Goal: Task Accomplishment & Management: Manage account settings

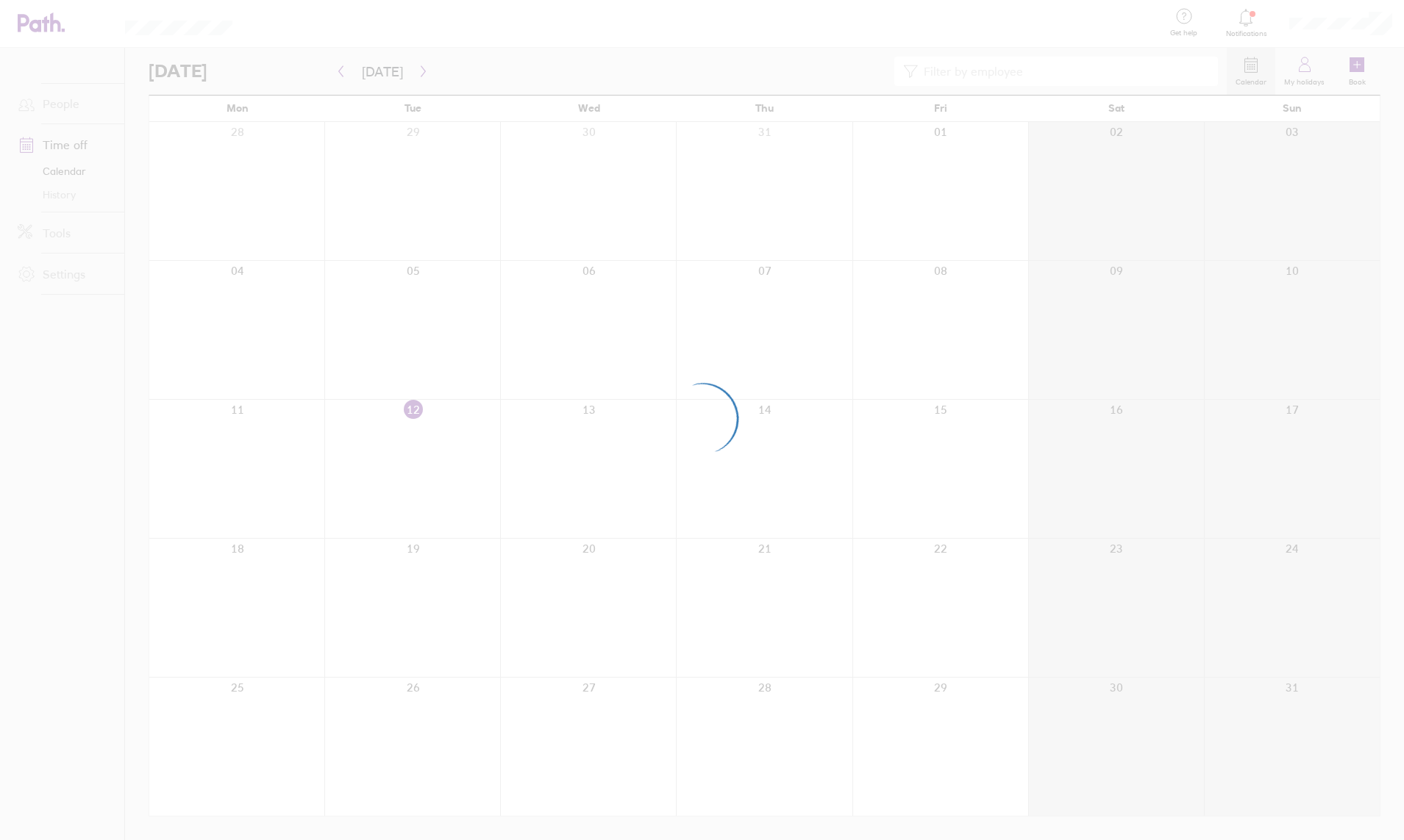
click at [329, 19] on div at bounding box center [702, 420] width 1404 height 840
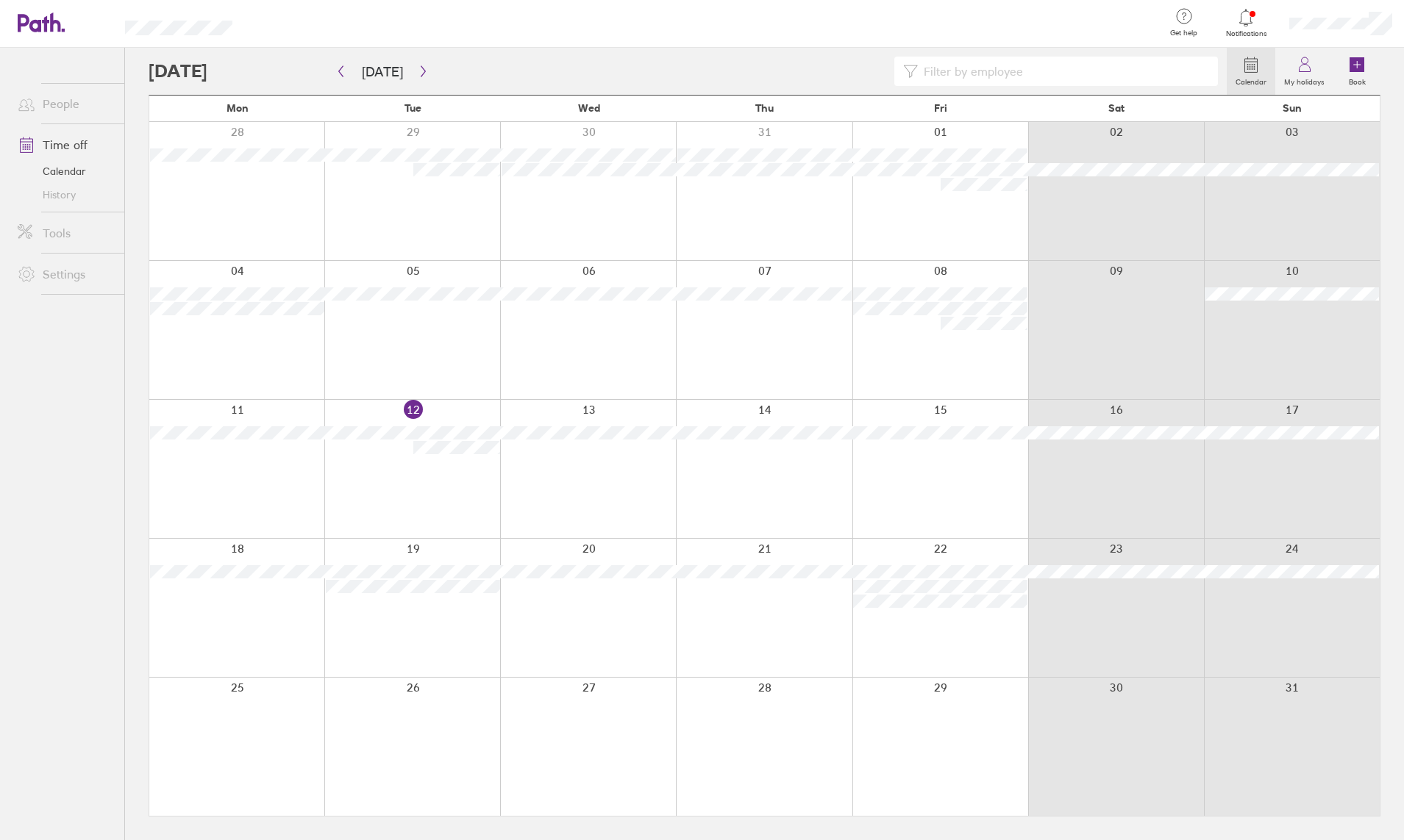
click at [428, 70] on div at bounding box center [687, 71] width 1078 height 29
click at [427, 70] on button "button" at bounding box center [423, 72] width 18 height 24
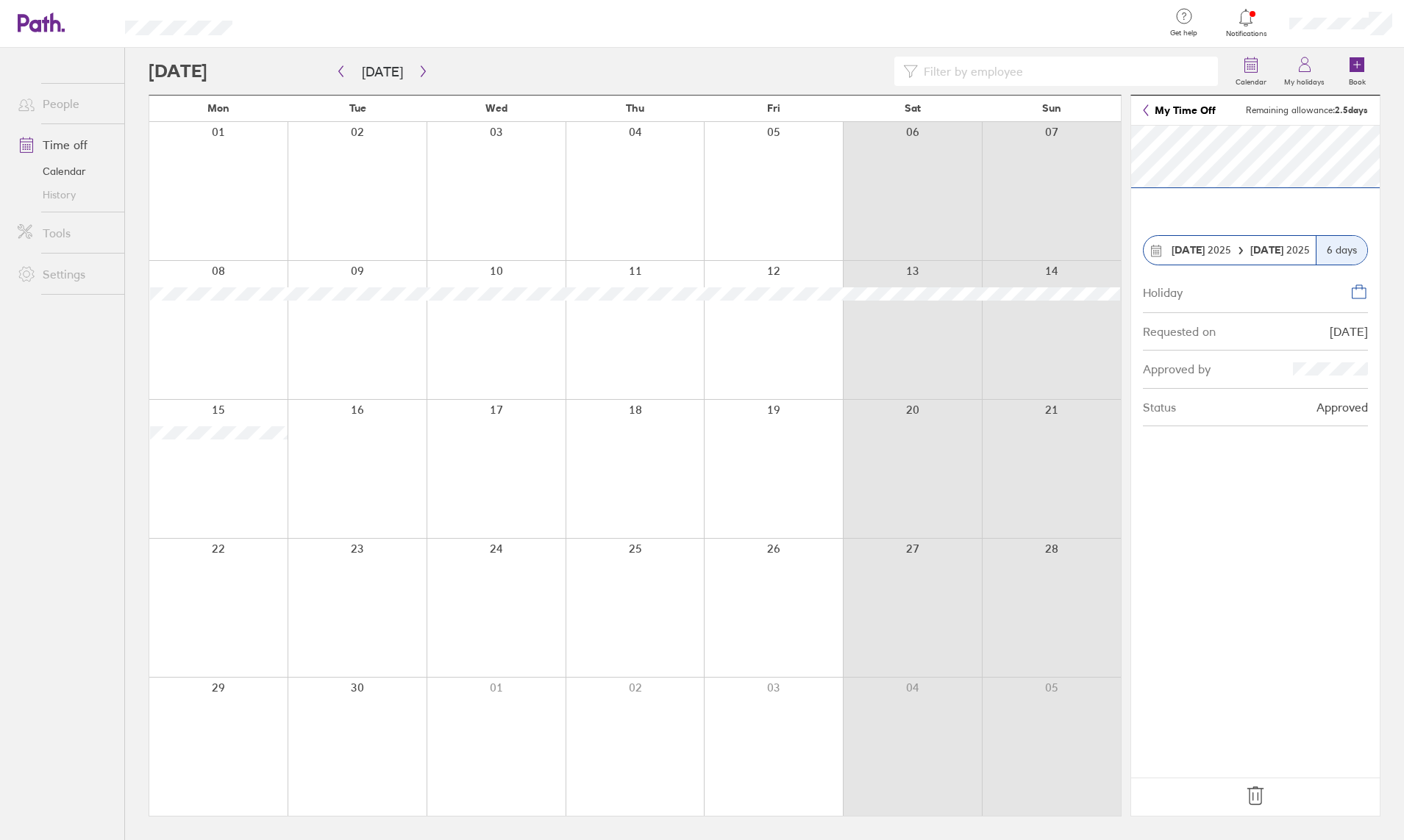
click at [1260, 773] on icon at bounding box center [1255, 796] width 23 height 23
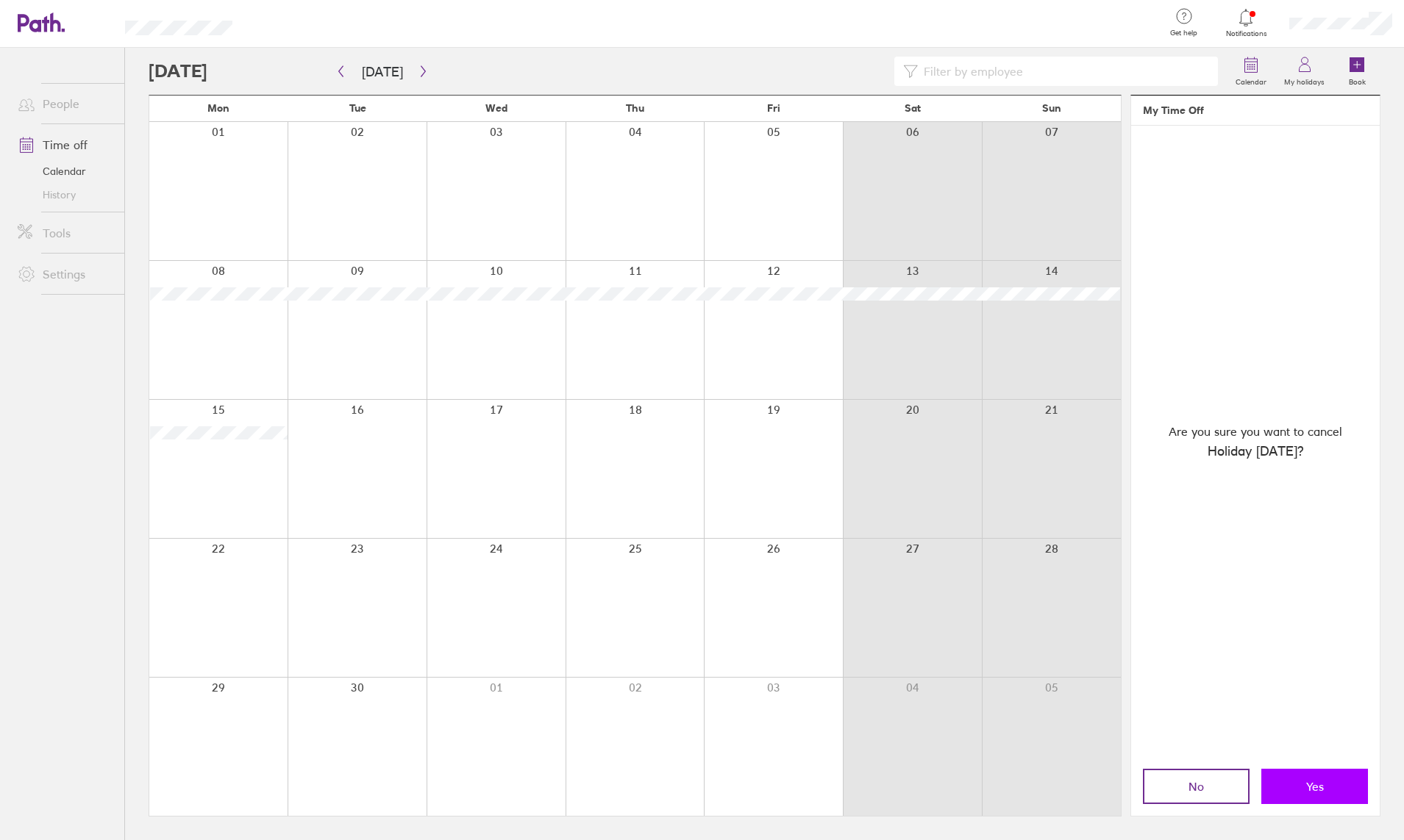
click at [1317, 773] on span "Yes" at bounding box center [1314, 787] width 17 height 14
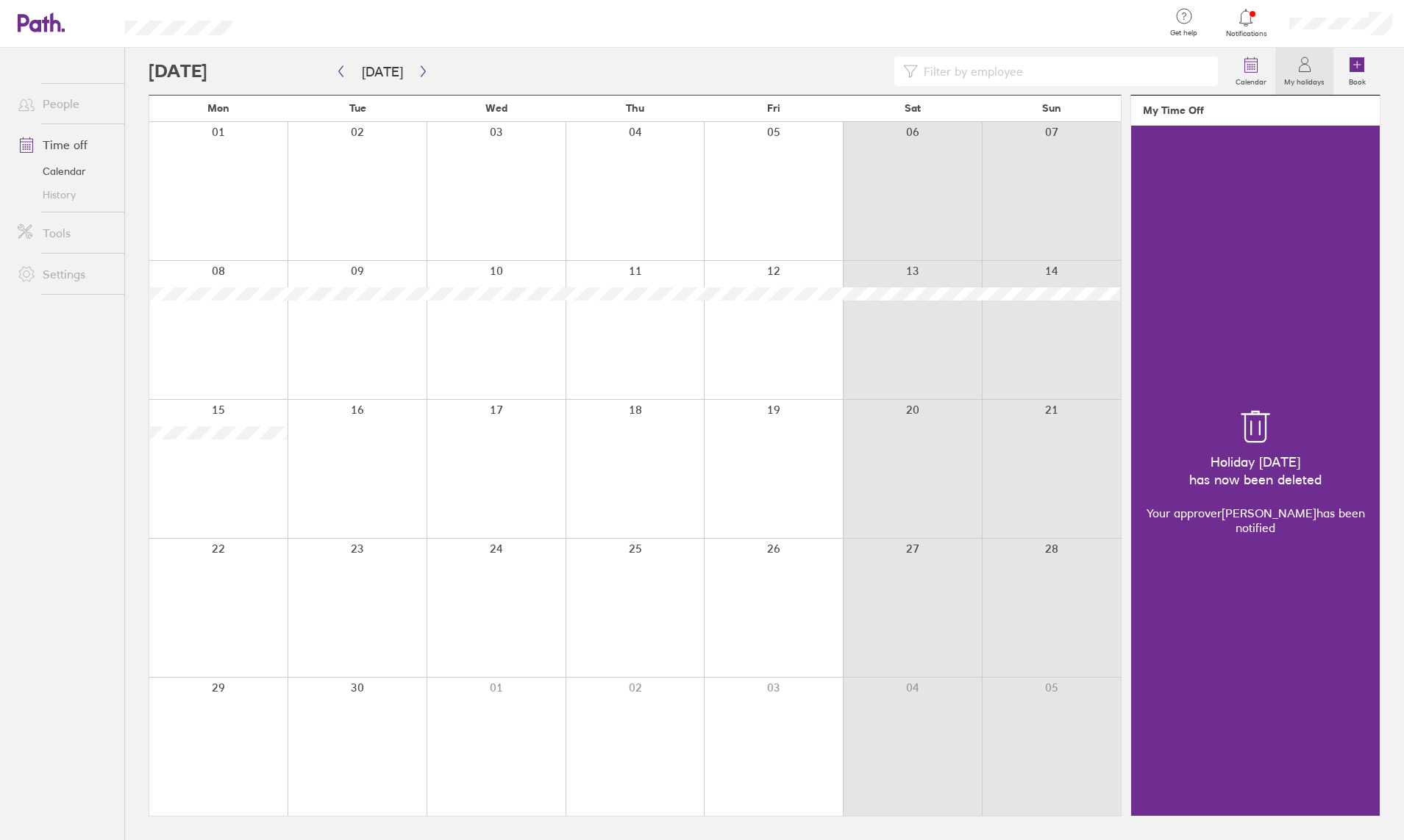
click at [224, 338] on div at bounding box center [218, 329] width 138 height 138
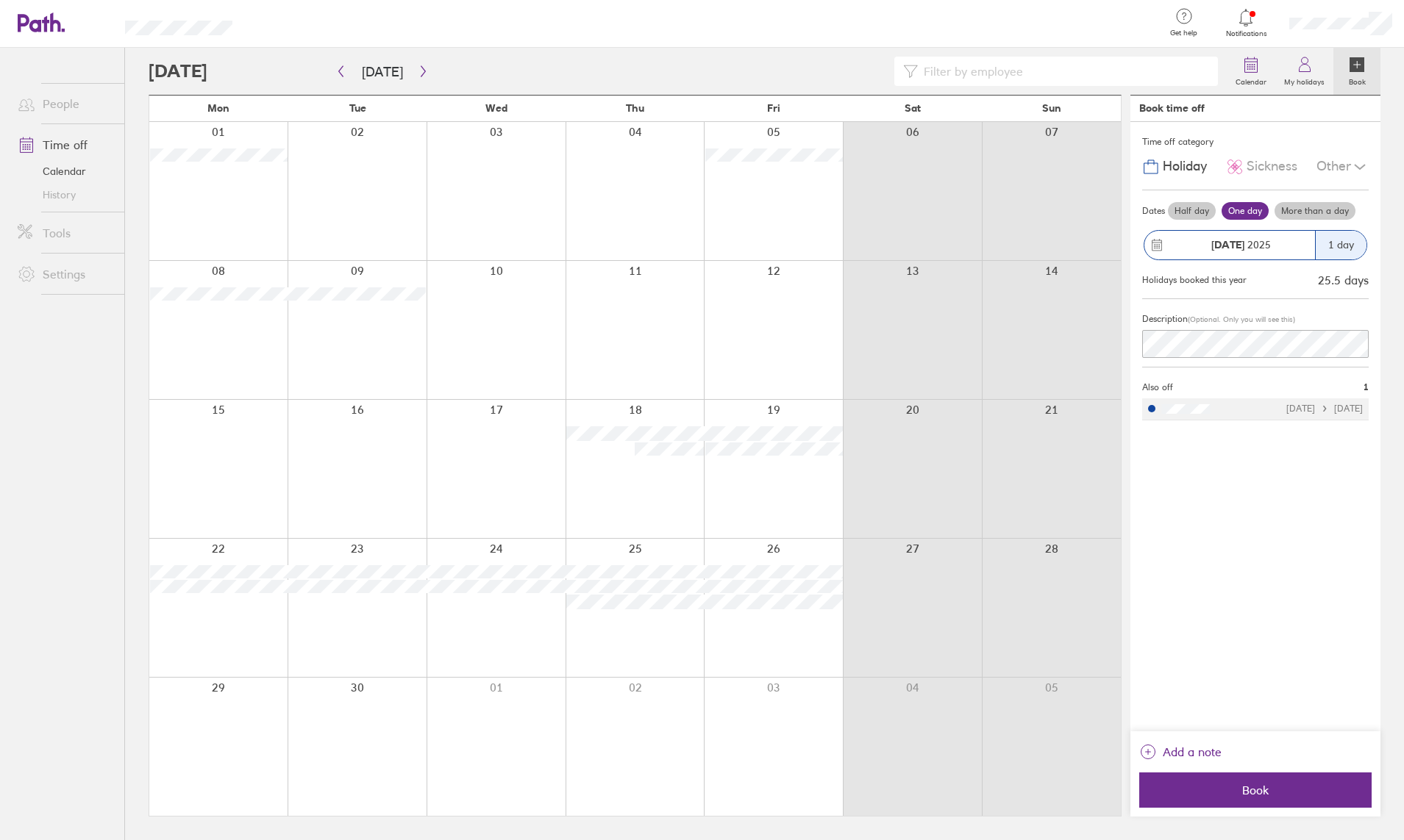
click at [217, 341] on div at bounding box center [218, 329] width 138 height 138
click at [1307, 213] on label "More than a day" at bounding box center [1314, 210] width 81 height 17
click at [0, 0] on input "More than a day" at bounding box center [0, 0] width 0 height 0
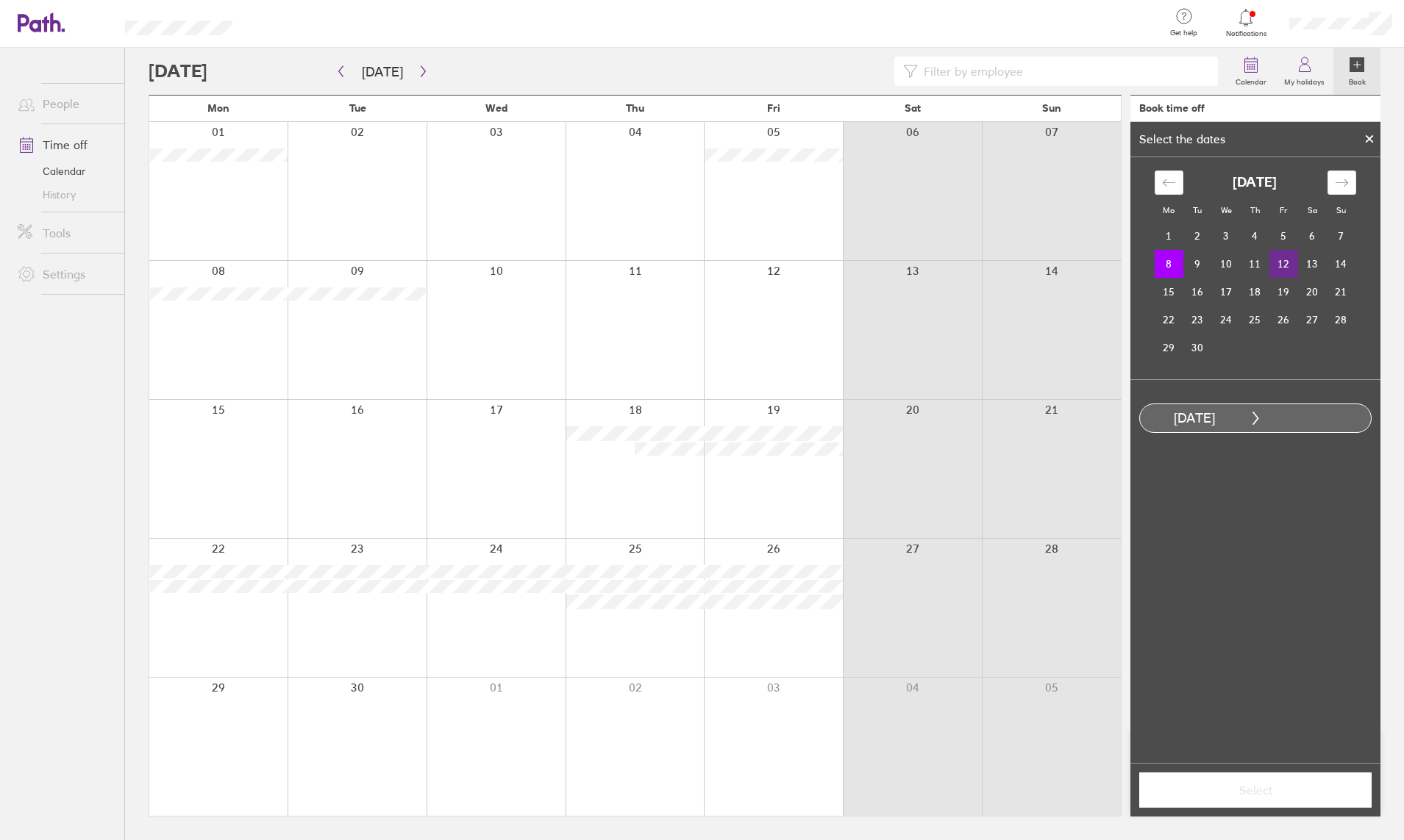
click at [1284, 264] on td "12" at bounding box center [1283, 264] width 29 height 28
click at [1256, 773] on span "Select" at bounding box center [1255, 790] width 212 height 14
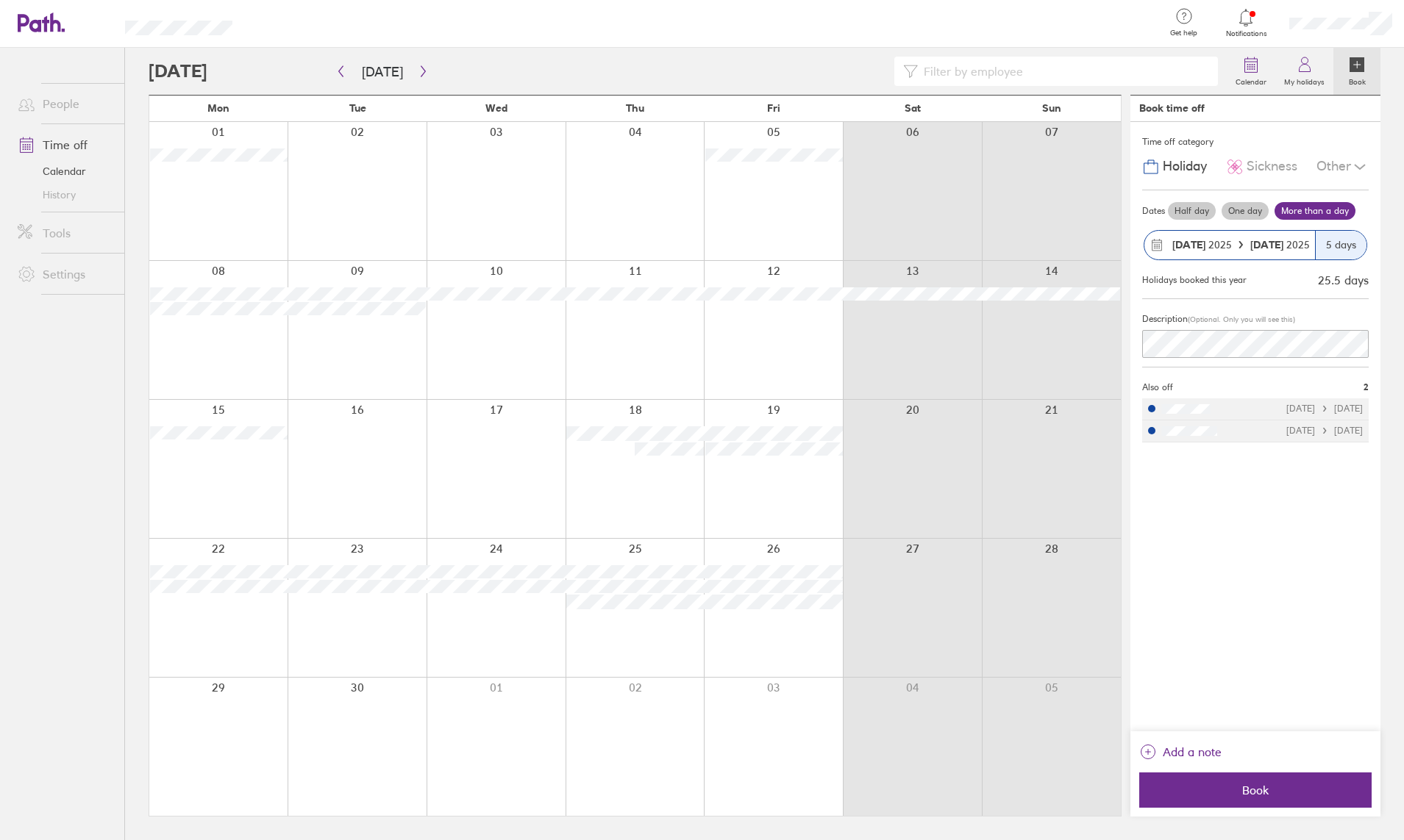
click at [99, 176] on link "Calendar" at bounding box center [65, 171] width 118 height 23
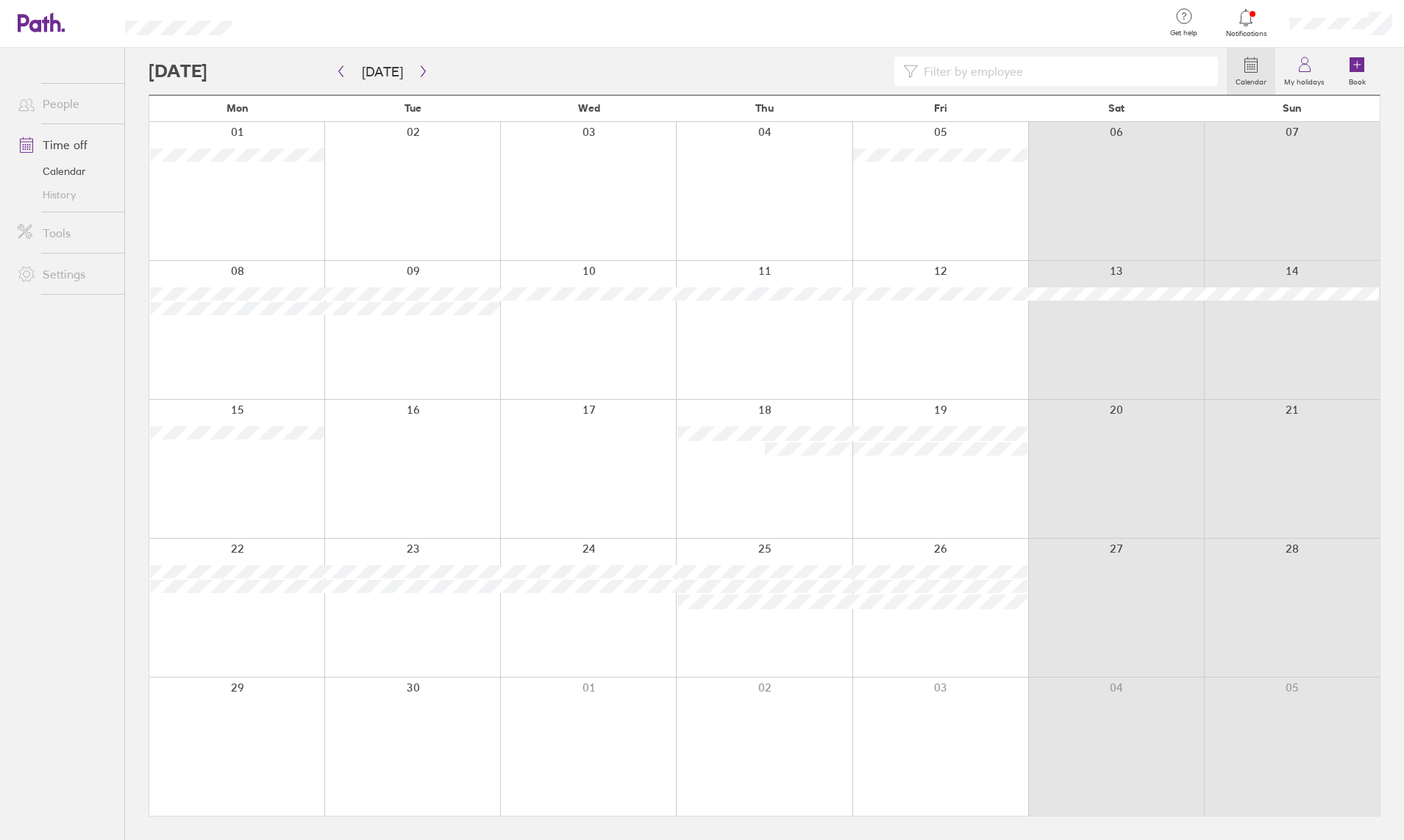
click at [84, 144] on link "Time off" at bounding box center [65, 145] width 118 height 29
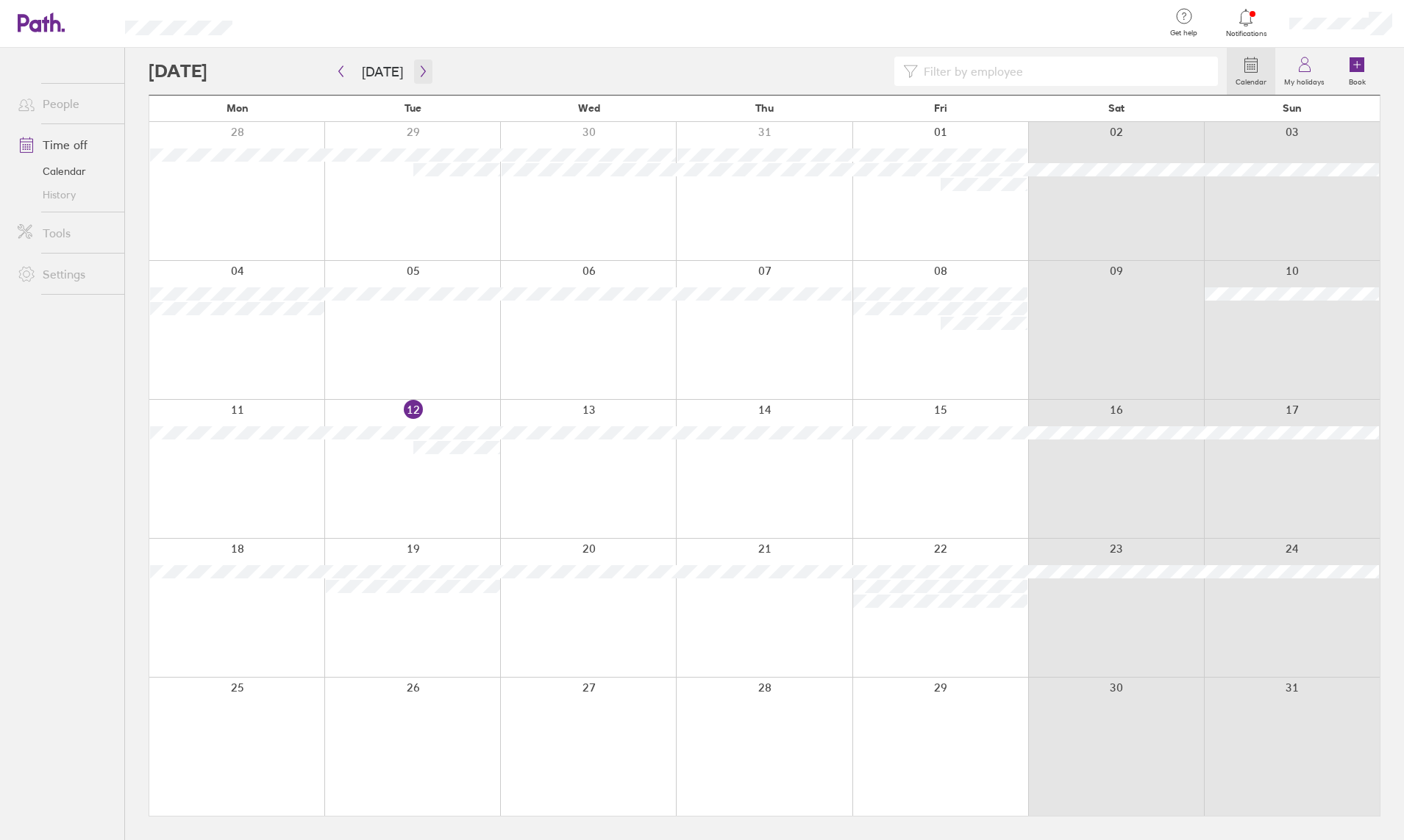
click at [421, 68] on icon "button" at bounding box center [423, 72] width 11 height 12
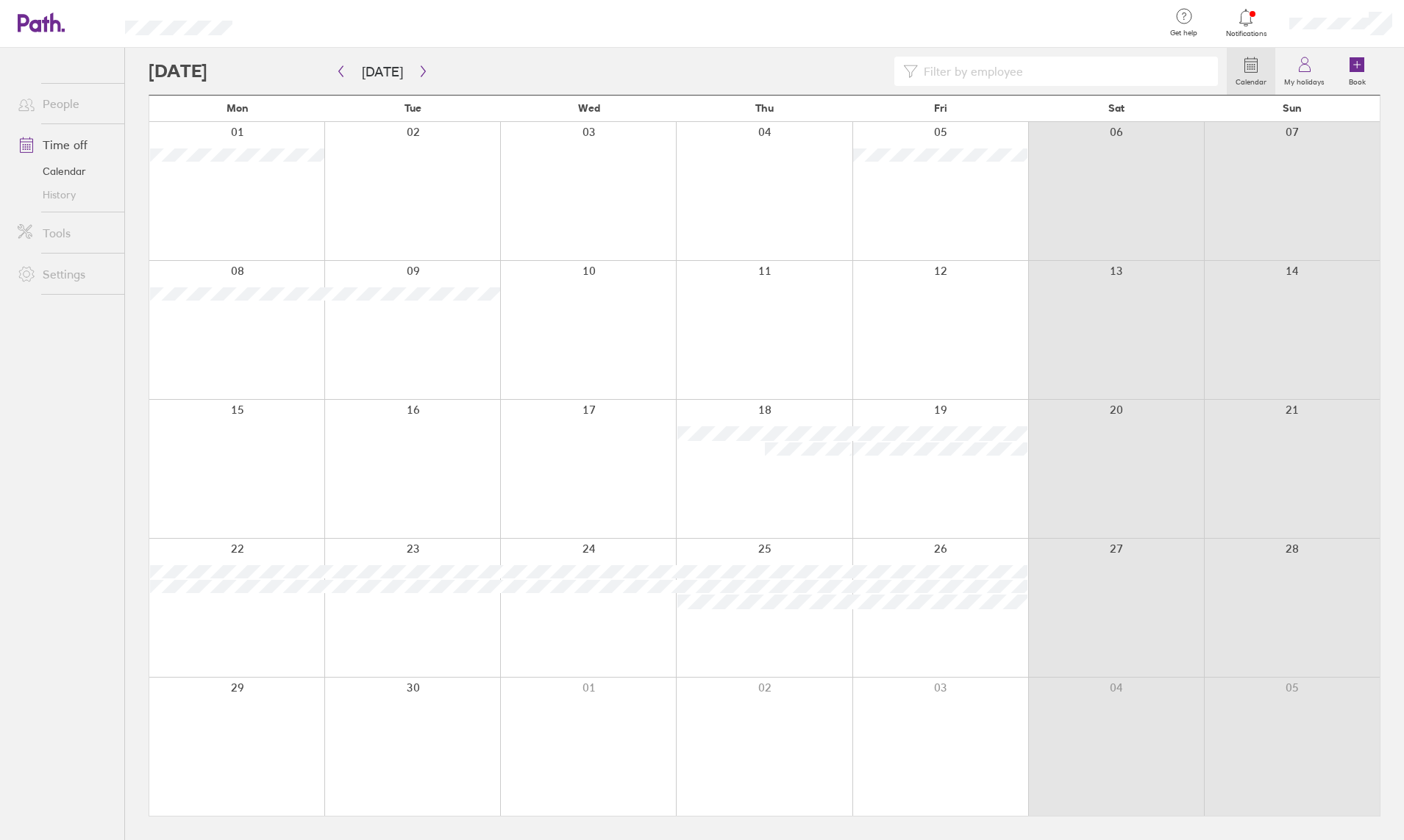
click at [243, 334] on div at bounding box center [237, 329] width 175 height 138
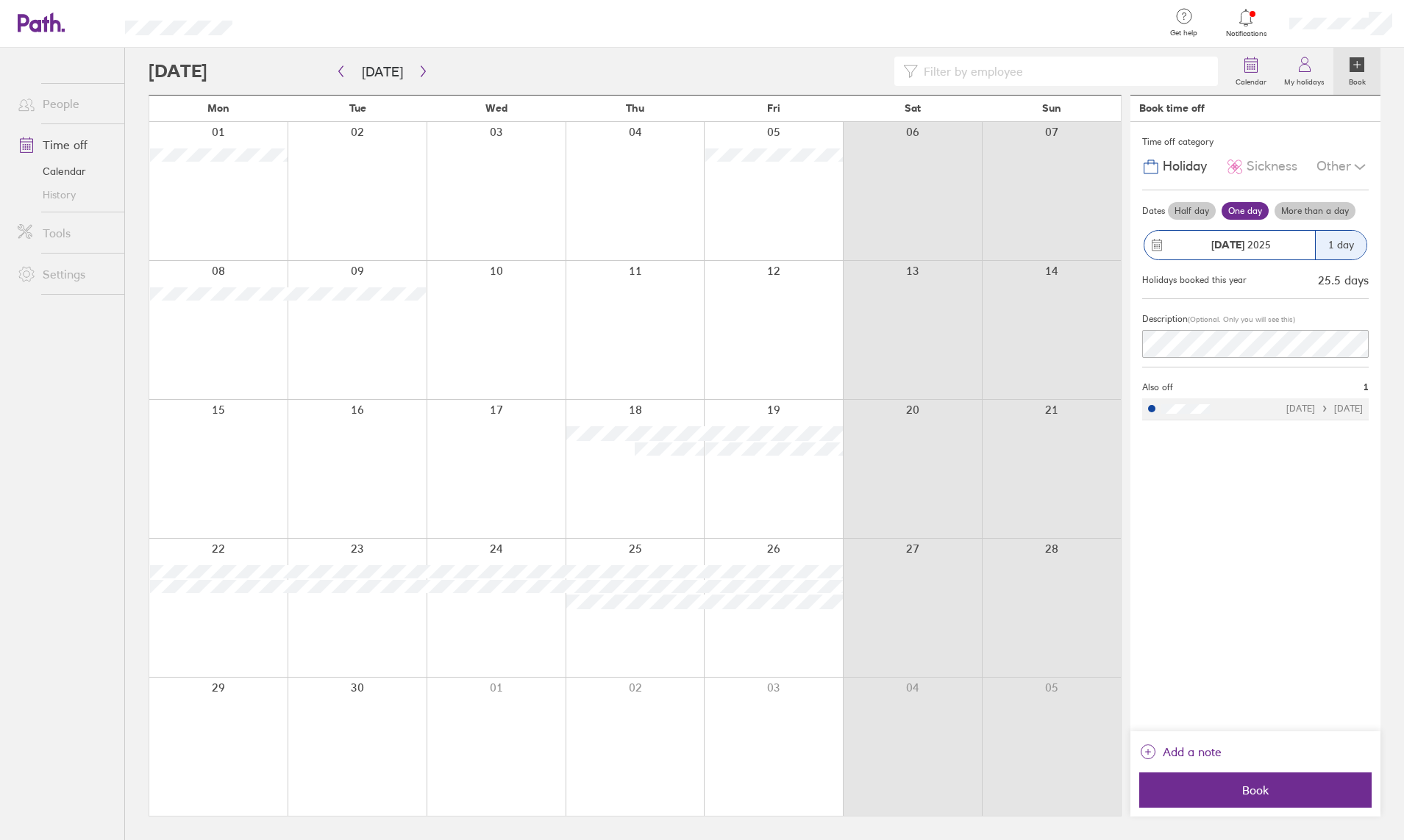
click at [210, 341] on div at bounding box center [218, 329] width 138 height 138
click at [1318, 210] on label "More than a day" at bounding box center [1314, 210] width 81 height 17
click at [0, 0] on input "More than a day" at bounding box center [0, 0] width 0 height 0
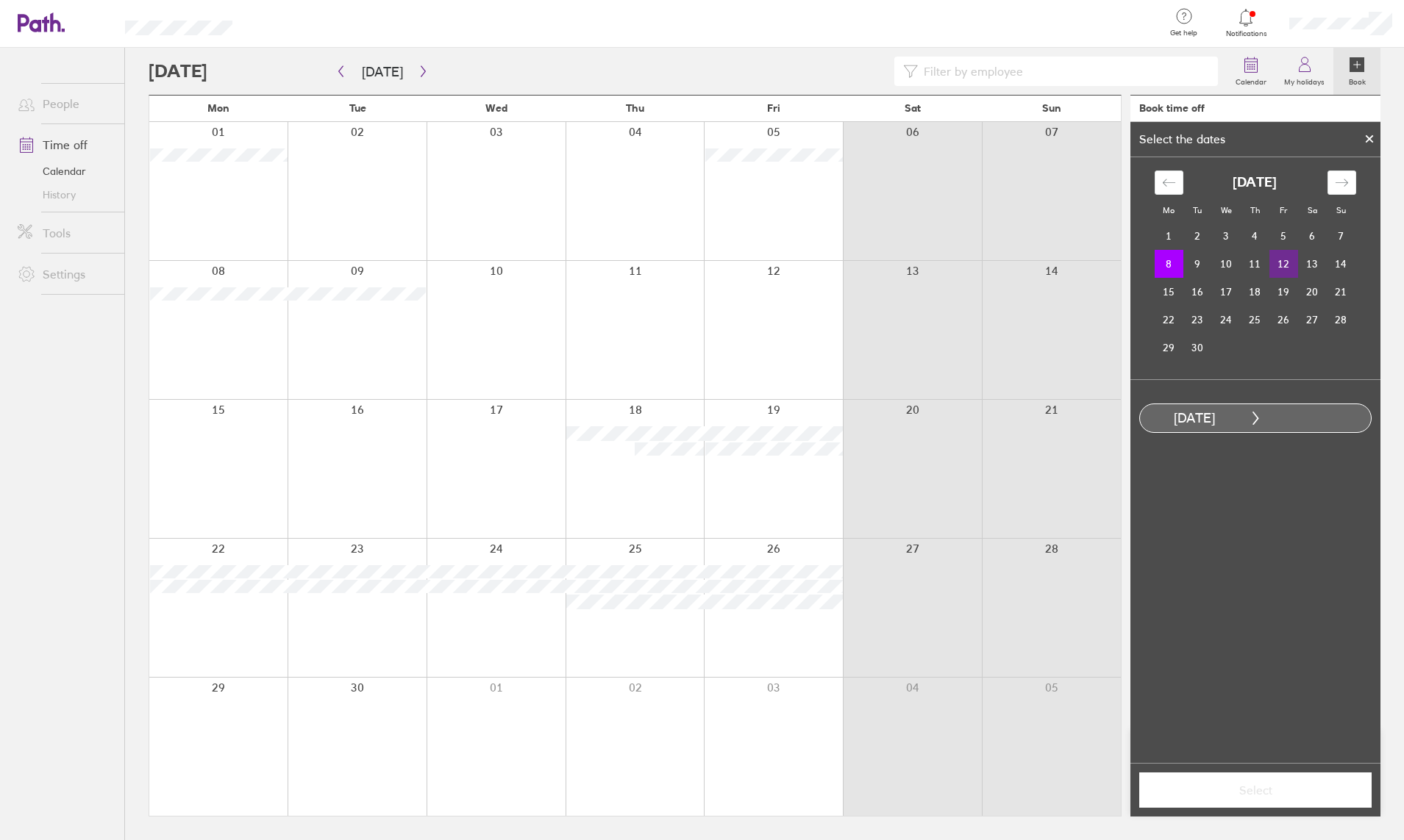
click at [1284, 262] on td "12" at bounding box center [1283, 264] width 29 height 28
click at [1246, 773] on span "Select" at bounding box center [1255, 790] width 212 height 14
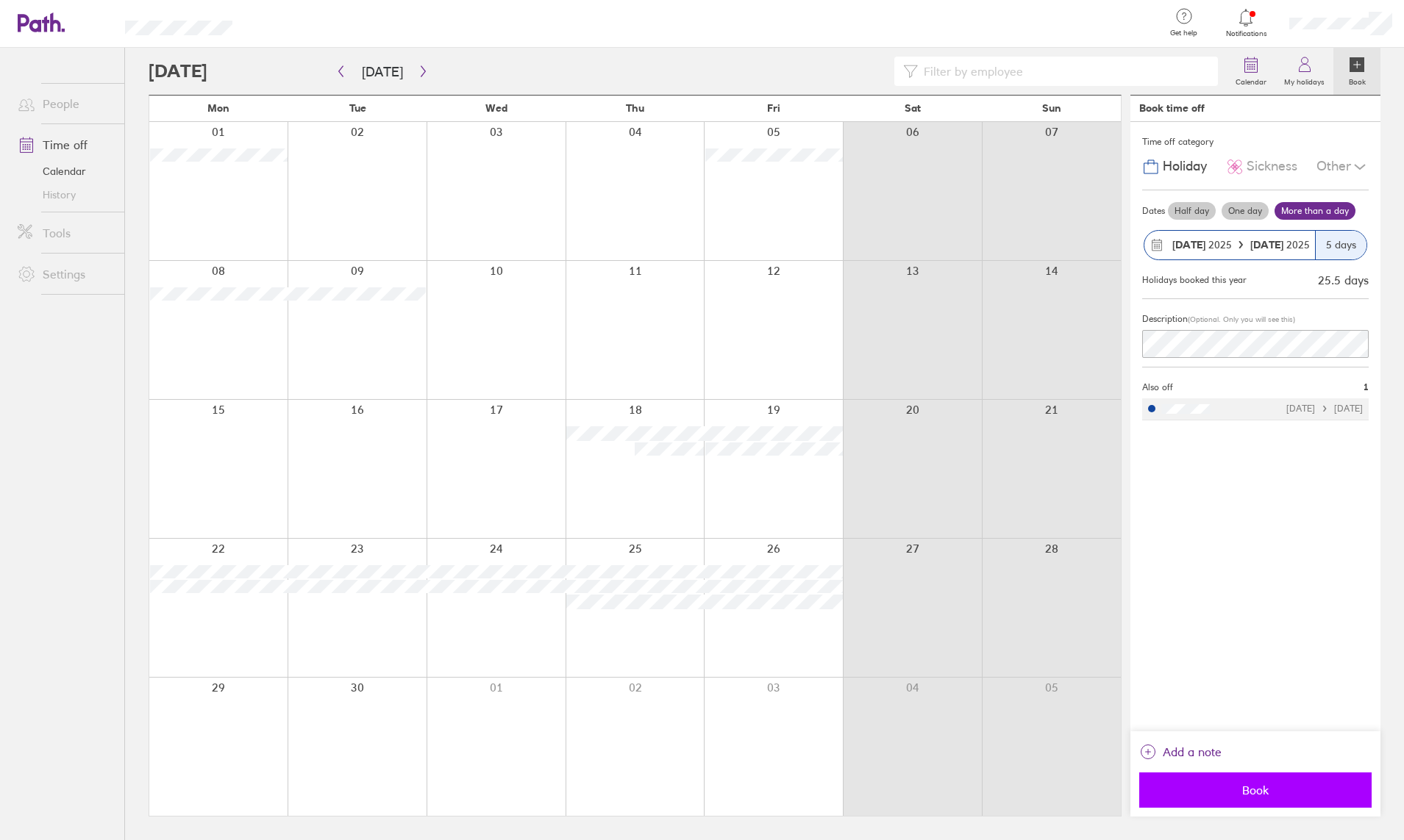
click at [1248, 773] on span "Book" at bounding box center [1255, 790] width 212 height 14
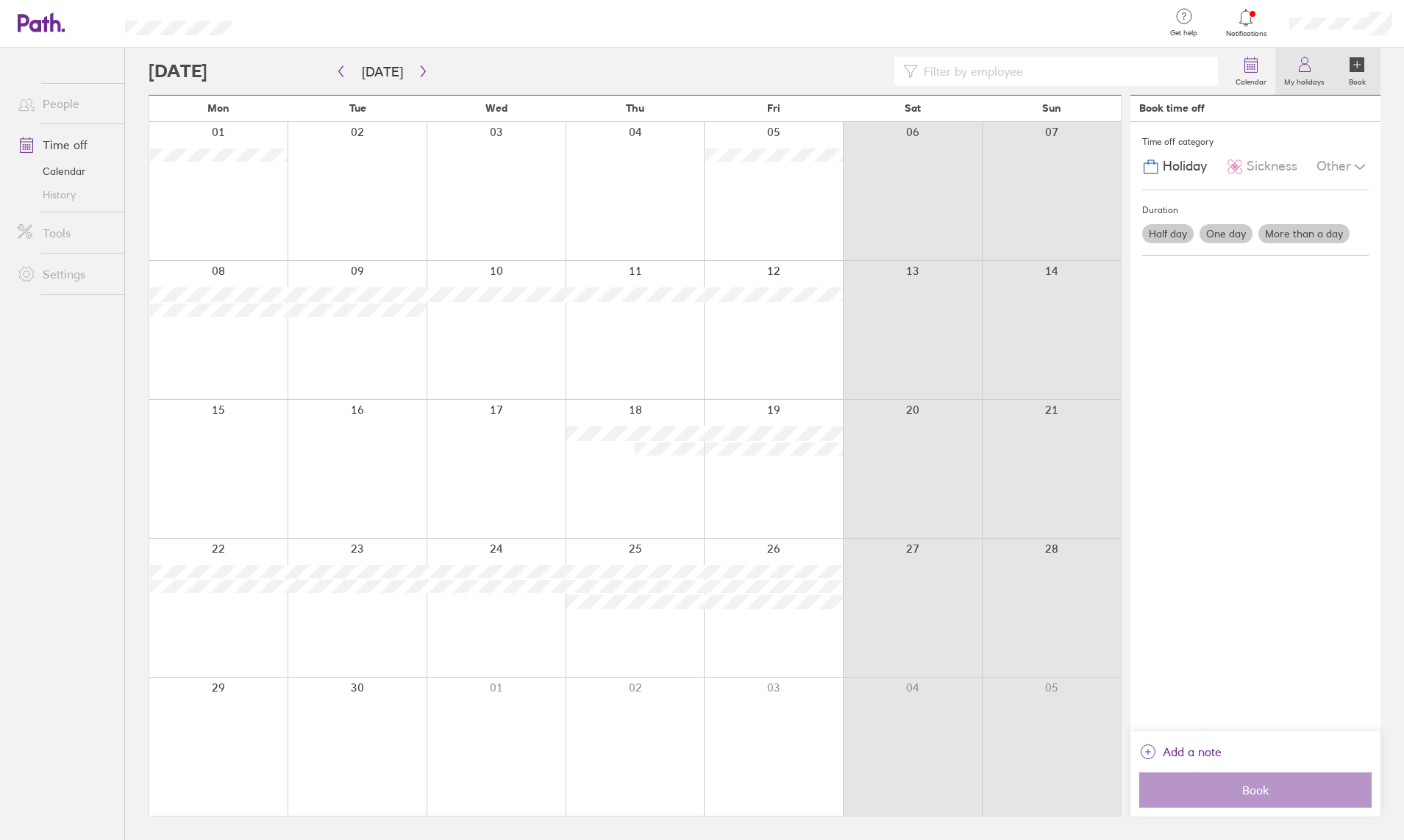
click at [1303, 69] on icon at bounding box center [1304, 64] width 17 height 17
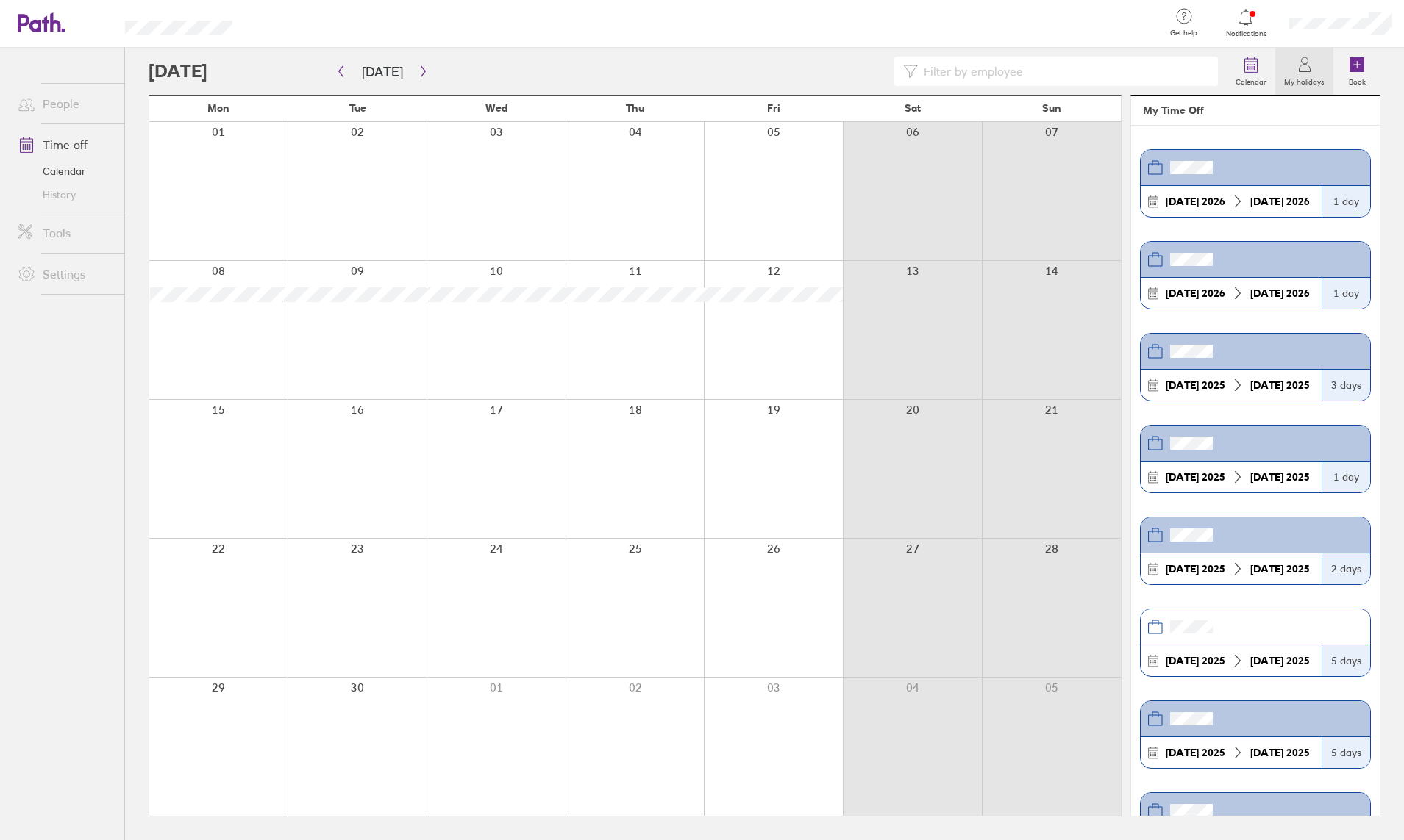
click at [1345, 16] on div at bounding box center [1341, 23] width 127 height 47
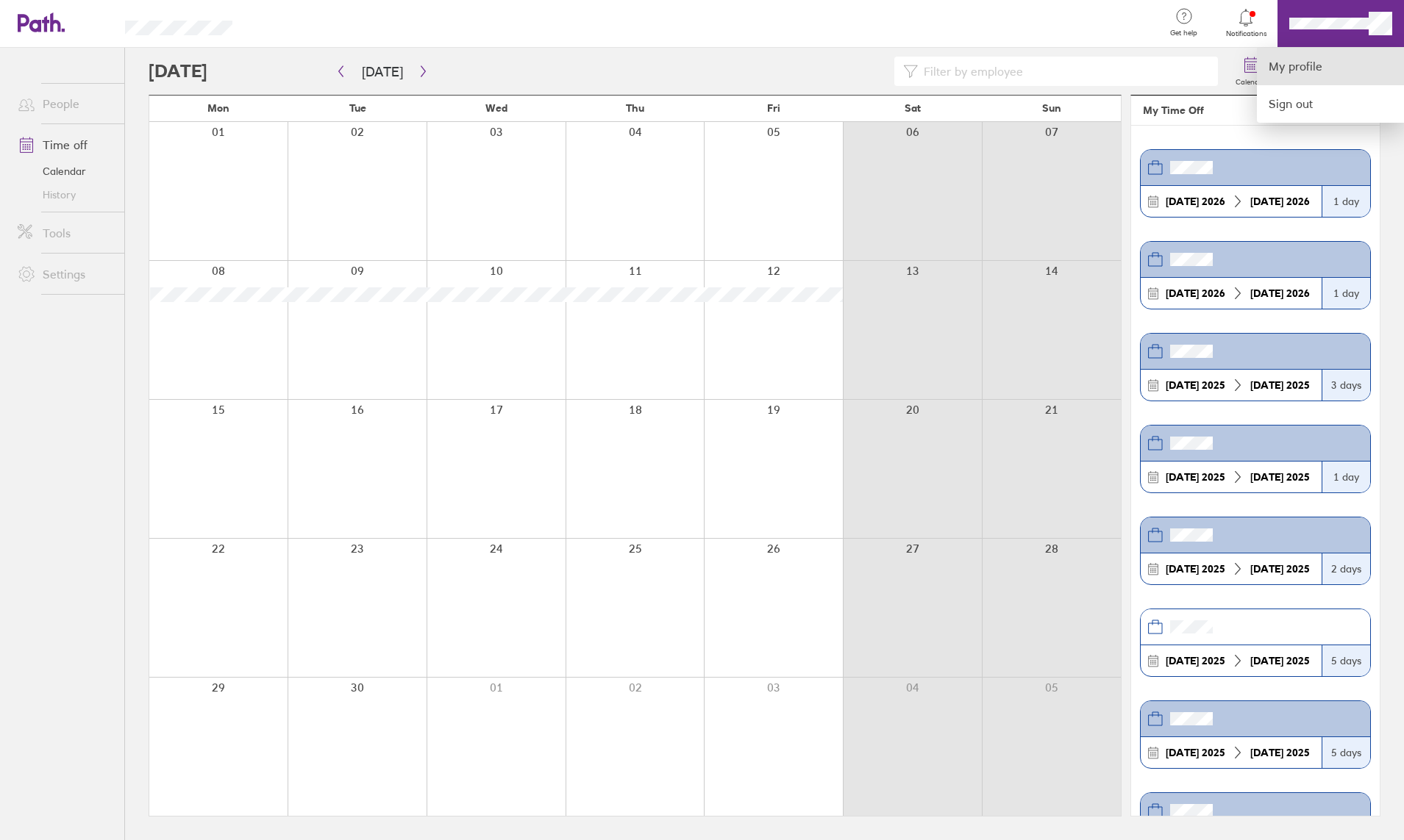
click at [1305, 66] on link "My profile" at bounding box center [1329, 66] width 147 height 38
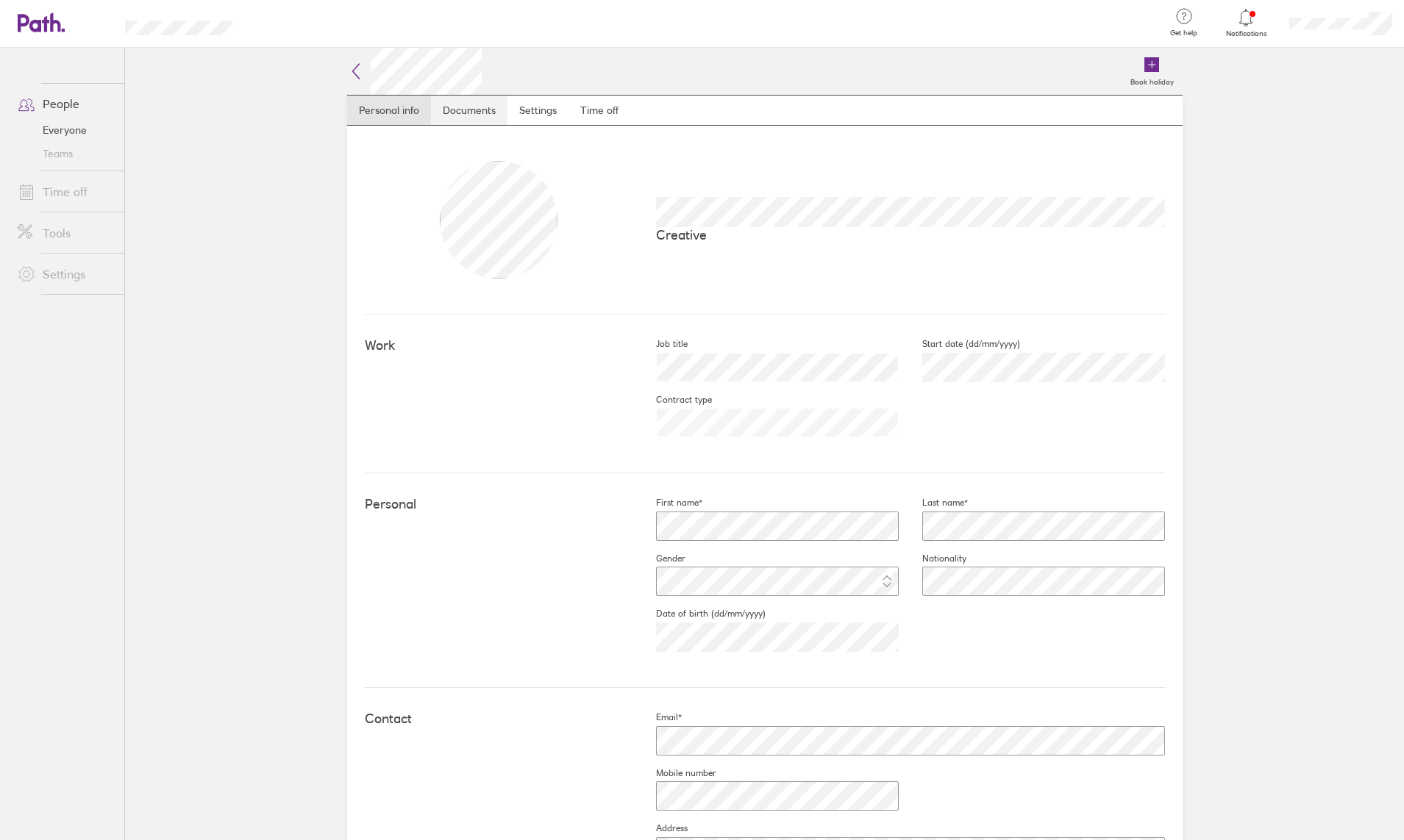
click at [489, 103] on link "Documents" at bounding box center [469, 110] width 76 height 29
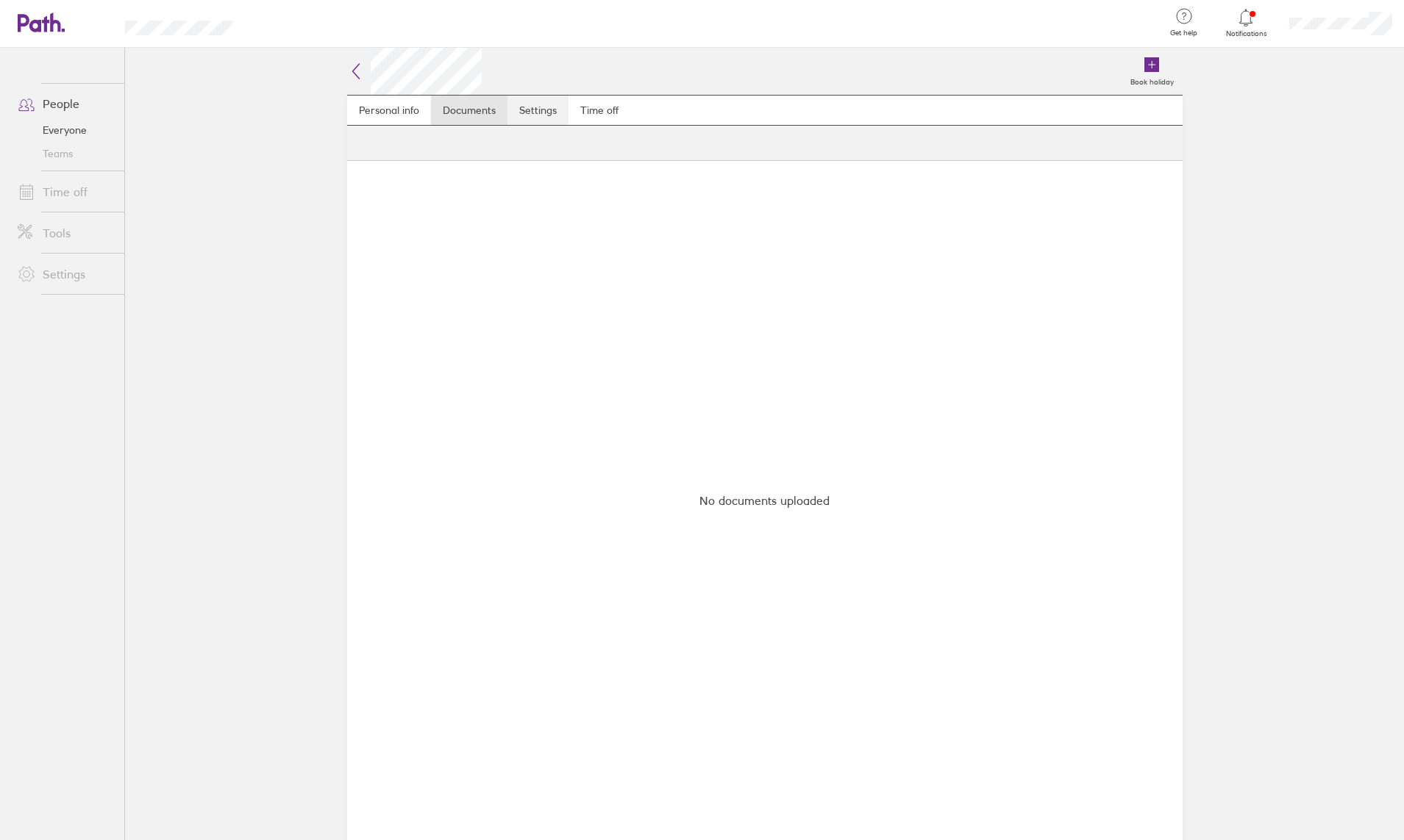
click at [546, 114] on link "Settings" at bounding box center [537, 110] width 61 height 29
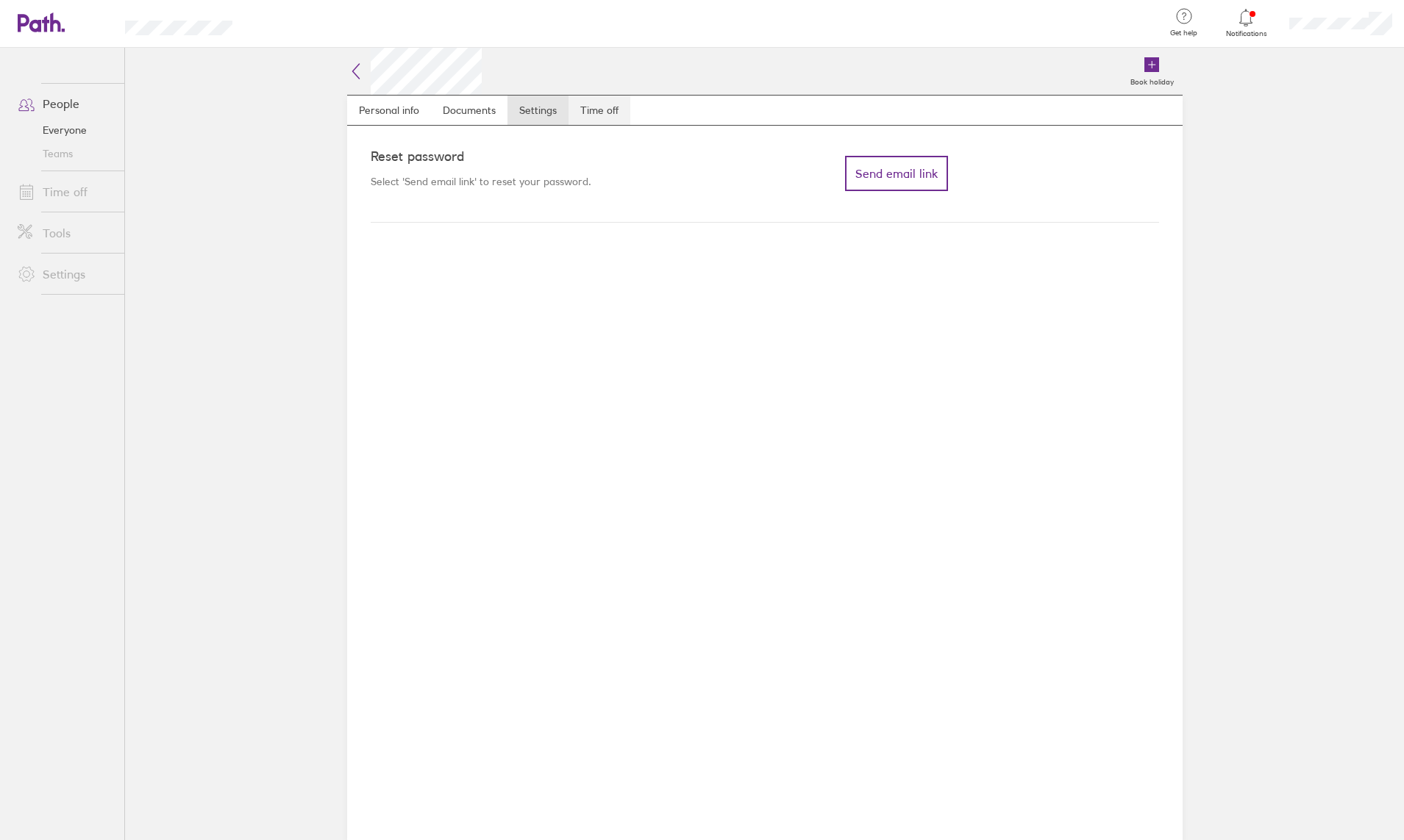
drag, startPoint x: 610, startPoint y: 107, endPoint x: 570, endPoint y: 107, distance: 40.0
click at [610, 107] on link "Time off" at bounding box center [599, 110] width 62 height 29
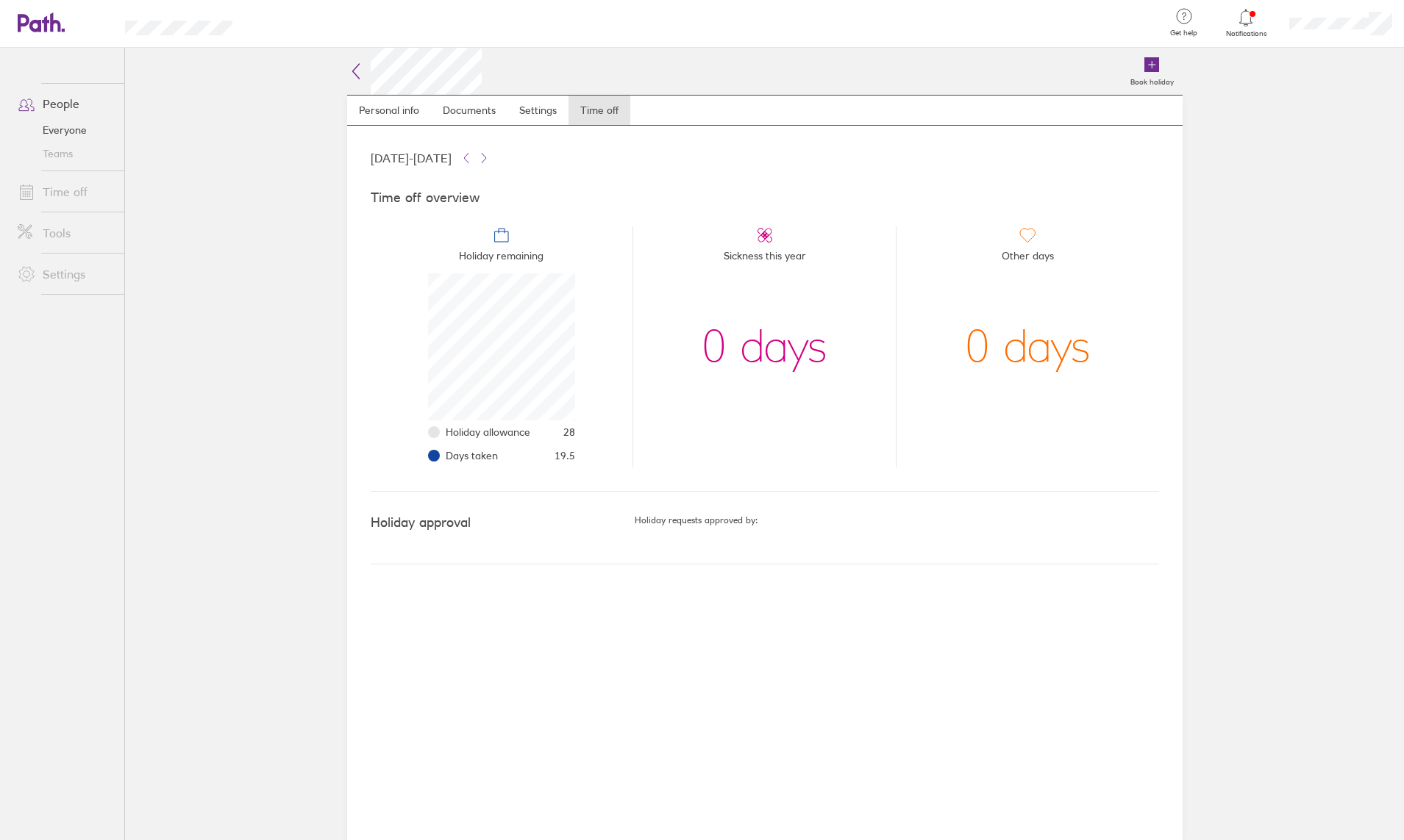
scroll to position [147, 147]
click at [280, 283] on main "Book holiday Personal info Documents Settings Time off [DATE] - [DATE] Time off…" at bounding box center [764, 444] width 1279 height 793
click at [627, 347] on li "Holiday remaining Holiday allowance 28 Days taken 19.5" at bounding box center [502, 347] width 262 height 241
click at [626, 358] on li "Holiday remaining Holiday allowance 28 Days taken 19.5" at bounding box center [502, 347] width 262 height 241
click at [350, 73] on icon at bounding box center [356, 71] width 17 height 17
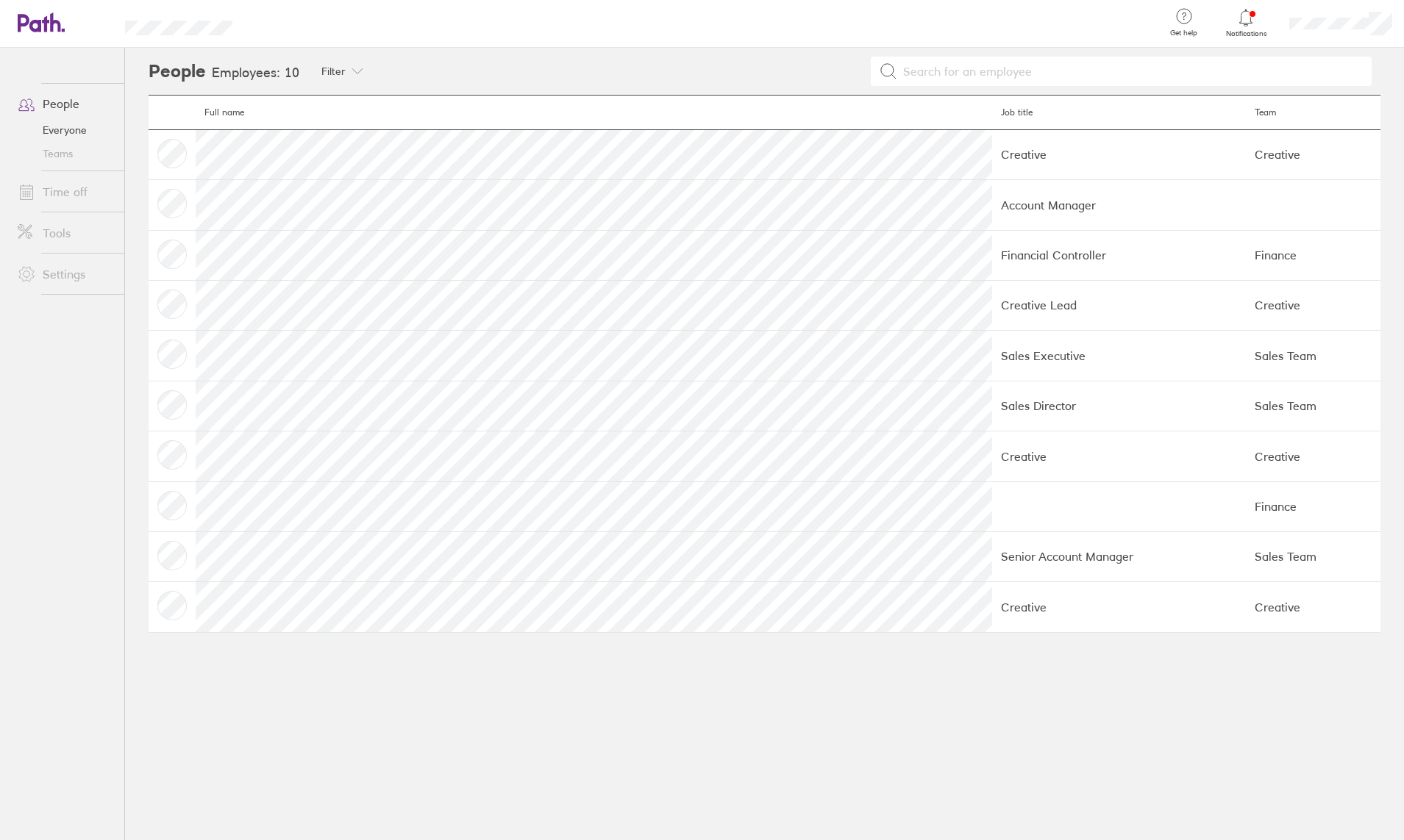
click at [67, 130] on link "Everyone" at bounding box center [65, 130] width 118 height 23
click at [55, 192] on link "Time off" at bounding box center [65, 191] width 118 height 29
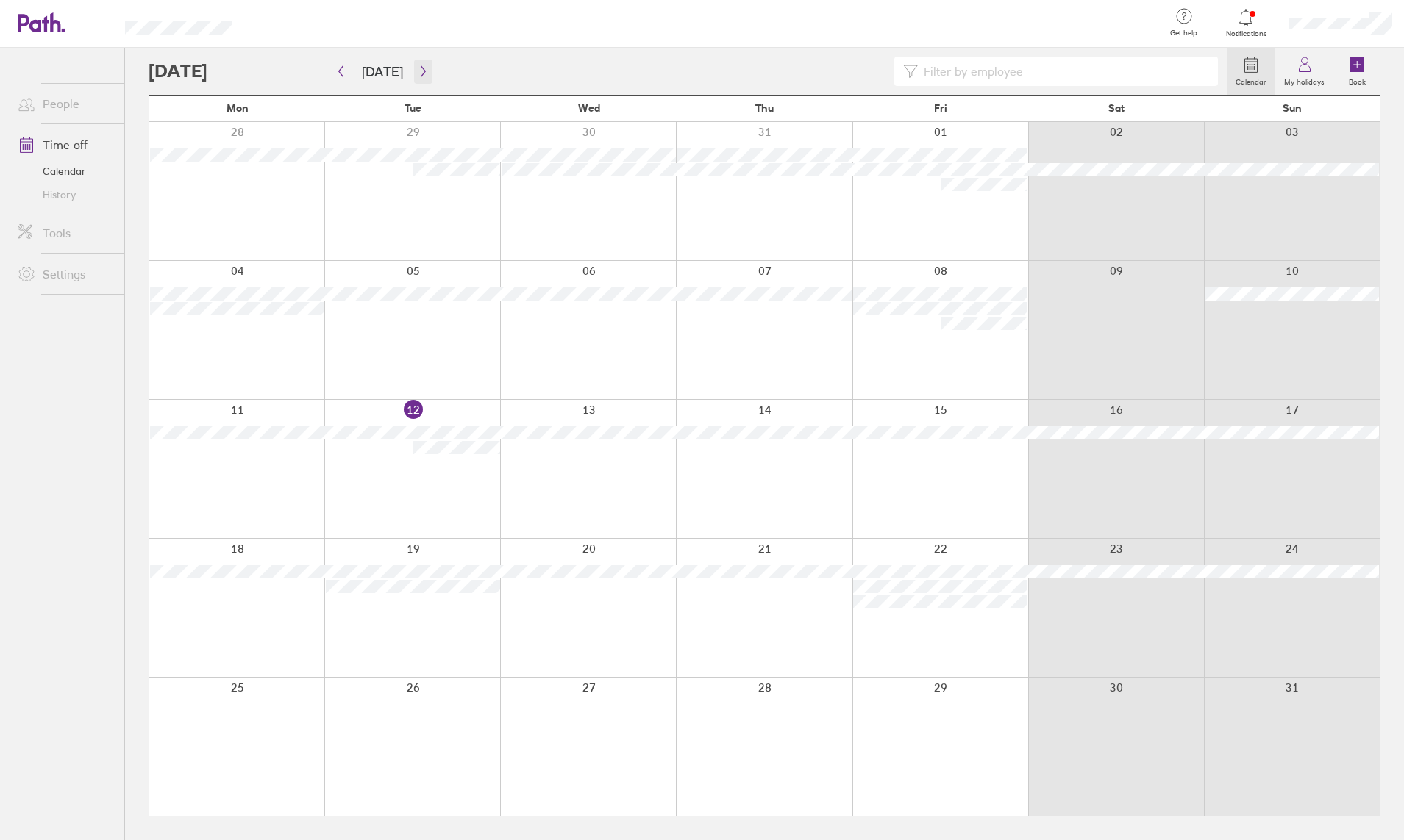
click at [418, 72] on icon "button" at bounding box center [423, 72] width 11 height 12
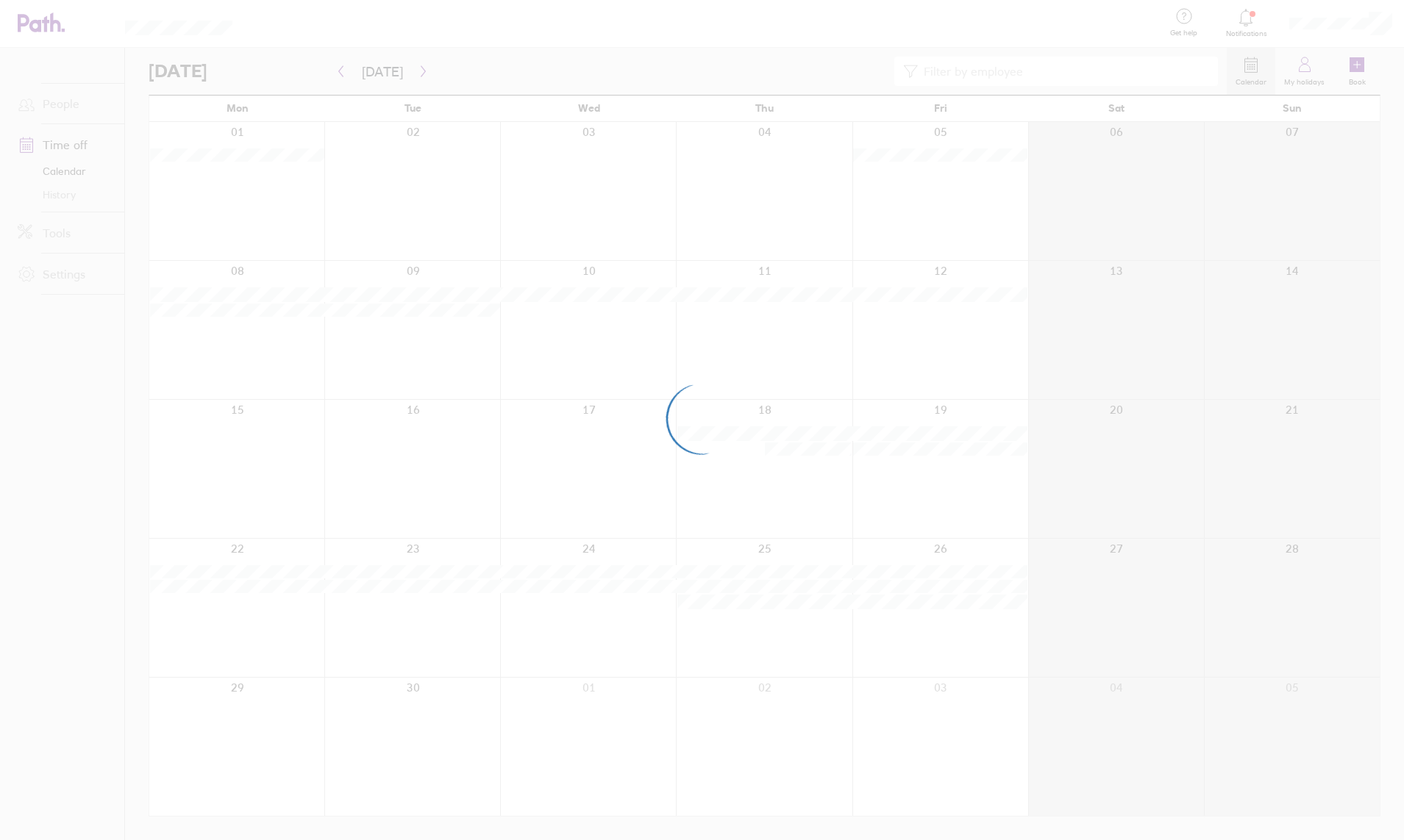
click at [573, 73] on div at bounding box center [702, 420] width 1404 height 840
